Goal: Check status: Check status

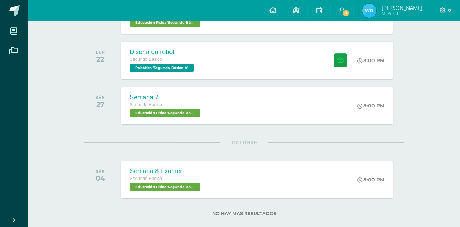
scroll to position [607, 0]
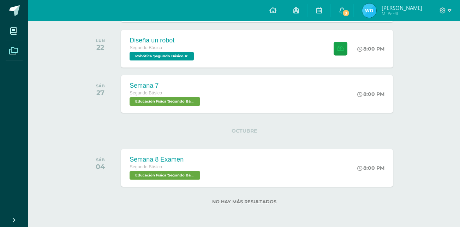
click at [11, 52] on icon at bounding box center [13, 50] width 9 height 7
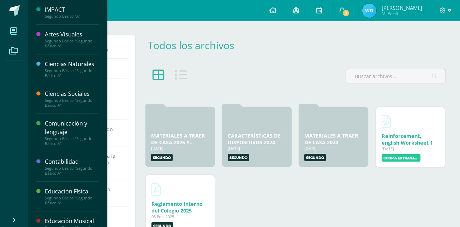
click at [14, 32] on icon at bounding box center [13, 31] width 6 height 7
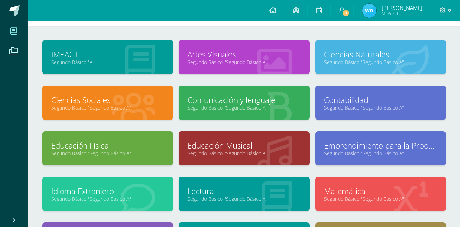
scroll to position [28, 0]
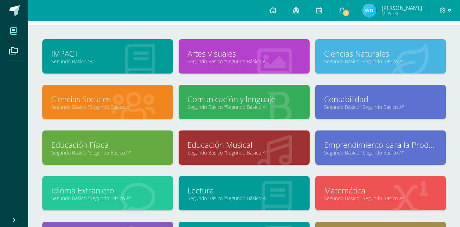
click at [215, 189] on link "Lectura" at bounding box center [244, 190] width 113 height 11
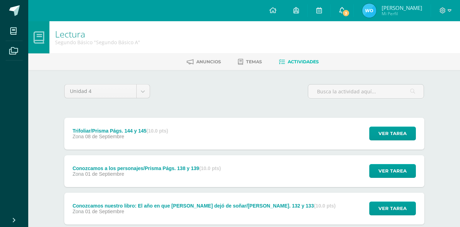
click at [350, 10] on link "3" at bounding box center [342, 10] width 23 height 21
click at [438, 70] on div "Unidad 4 Unidad 1 Unidad 2 Unidad 3 Unidad 4 Trifoliar/Prisma Págs. 144 y 145 (…" at bounding box center [244, 170] width 389 height 201
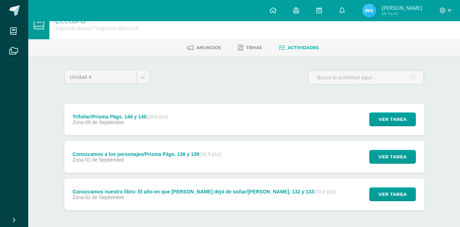
scroll to position [28, 0]
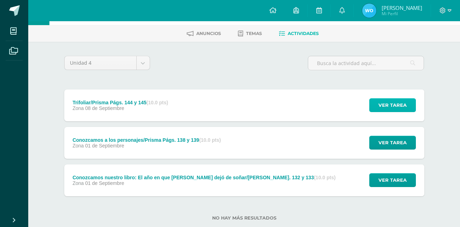
click at [381, 110] on span "Ver tarea" at bounding box center [393, 105] width 28 height 13
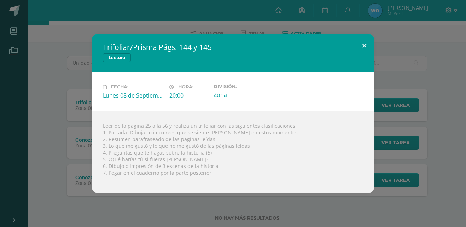
click at [362, 46] on button at bounding box center [364, 46] width 20 height 24
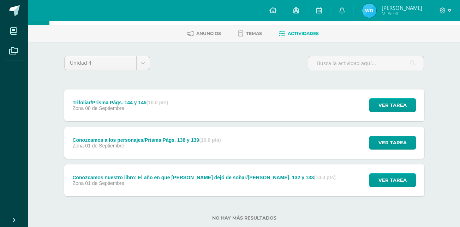
click at [185, 8] on div "Configuración Cerrar sesión [PERSON_NAME] Mi Perfil 3 0 Mis accesos directos Ap…" at bounding box center [244, 10] width 432 height 21
